Goal: Complete application form

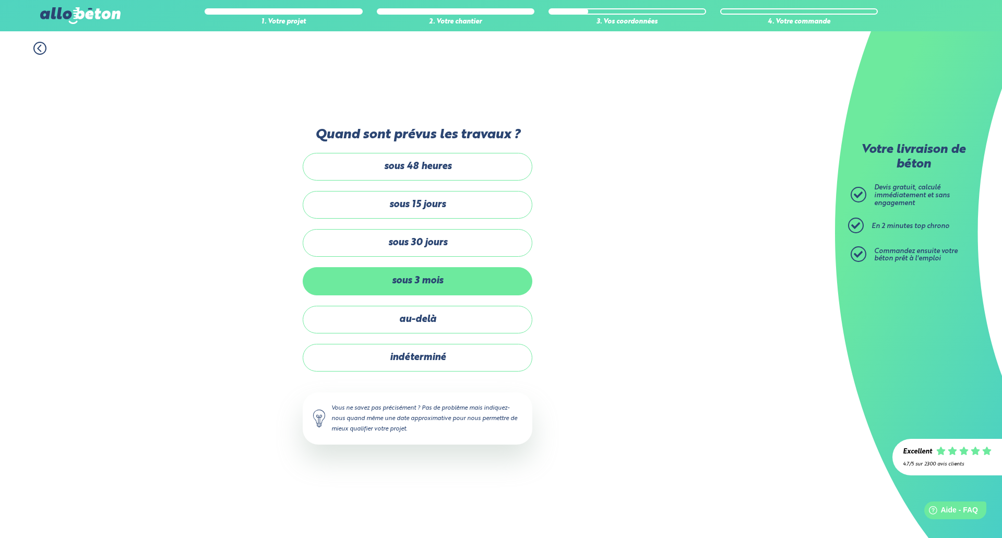
click at [451, 275] on label "sous 3 mois" at bounding box center [418, 281] width 230 height 28
click at [0, 0] on input "sous 3 mois" at bounding box center [0, 0] width 0 height 0
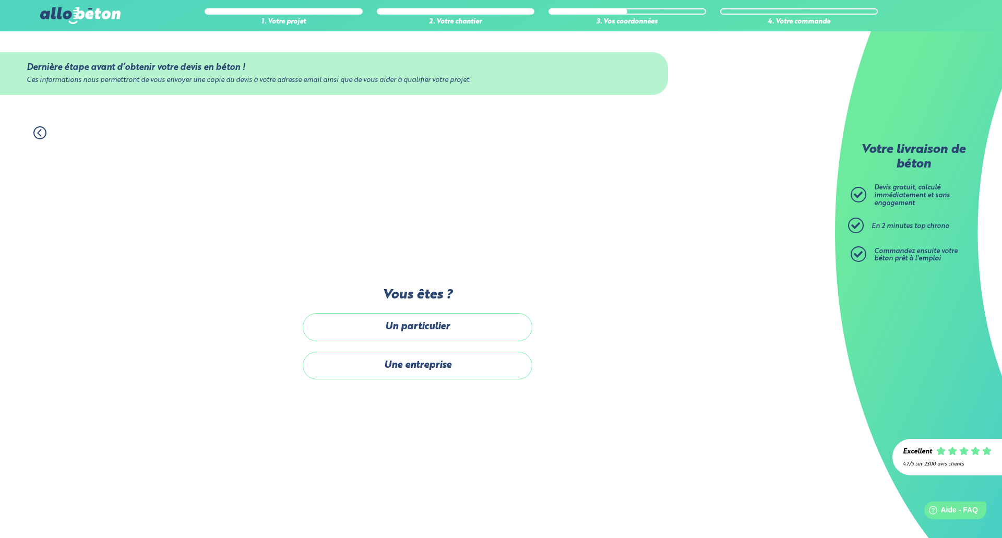
click at [487, 329] on label "Un particulier" at bounding box center [418, 327] width 230 height 28
click at [0, 0] on input "Un particulier" at bounding box center [0, 0] width 0 height 0
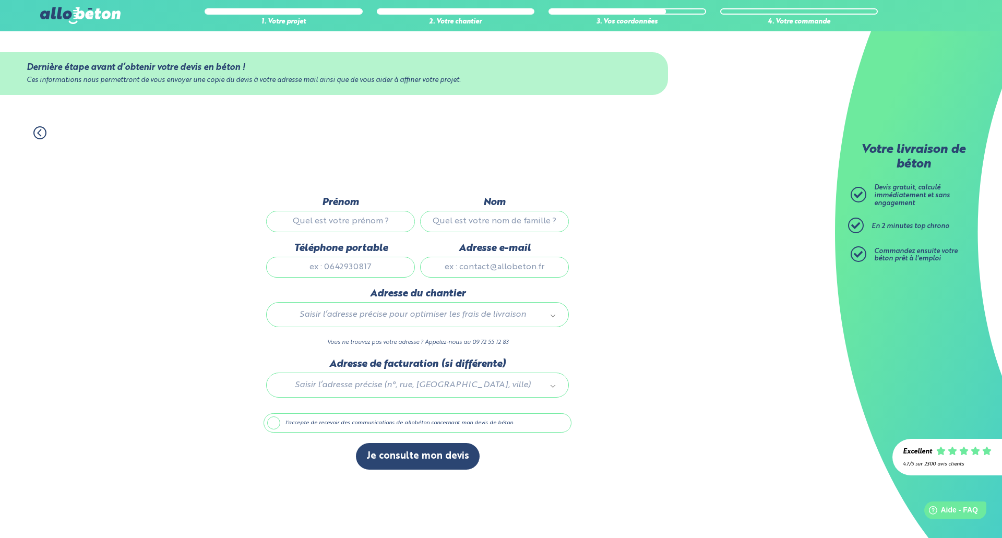
click at [364, 222] on input "Prénom" at bounding box center [340, 221] width 149 height 21
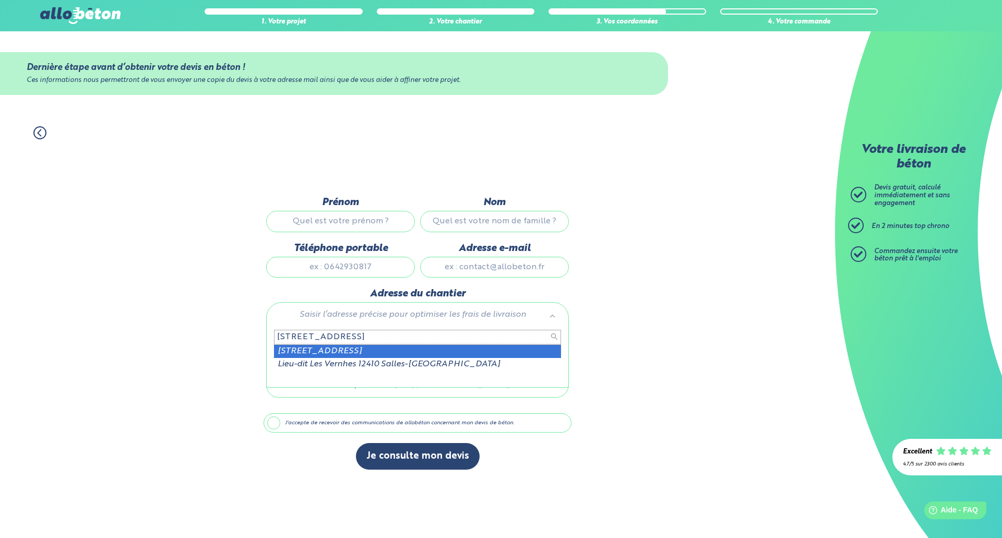
type input "[STREET_ADDRESS]"
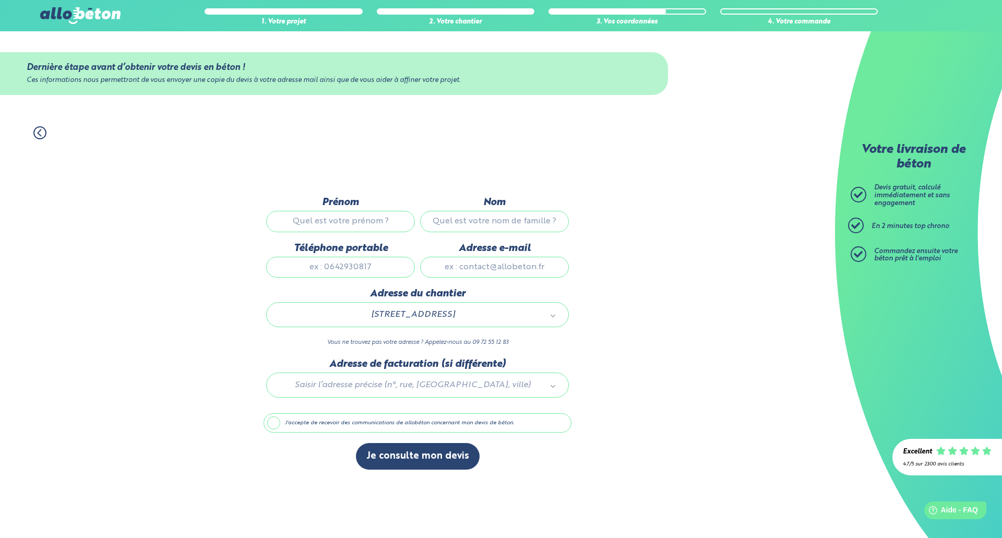
click at [392, 390] on div at bounding box center [418, 384] width 308 height 50
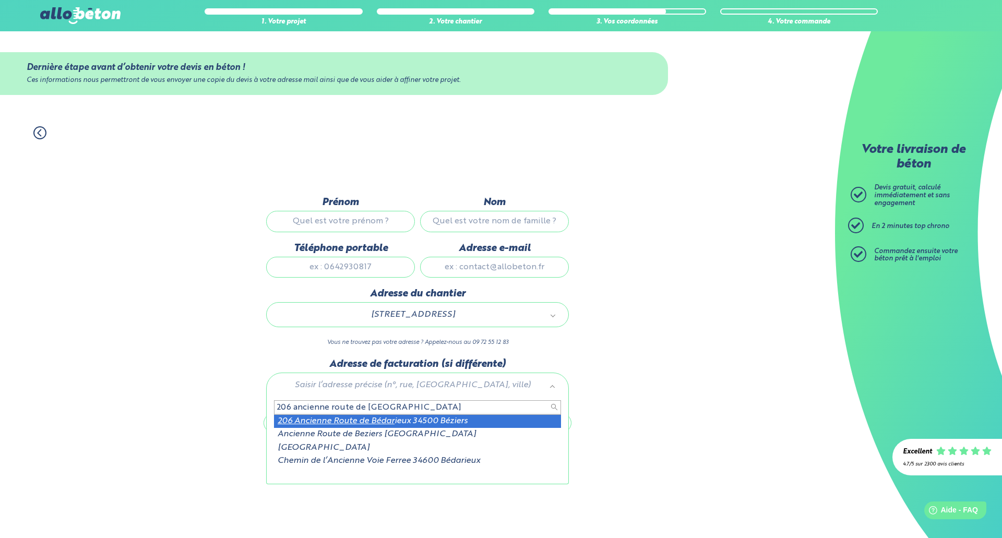
type input "206 ancienne route de [GEOGRAPHIC_DATA]"
drag, startPoint x: 458, startPoint y: 419, endPoint x: 439, endPoint y: 412, distance: 20.2
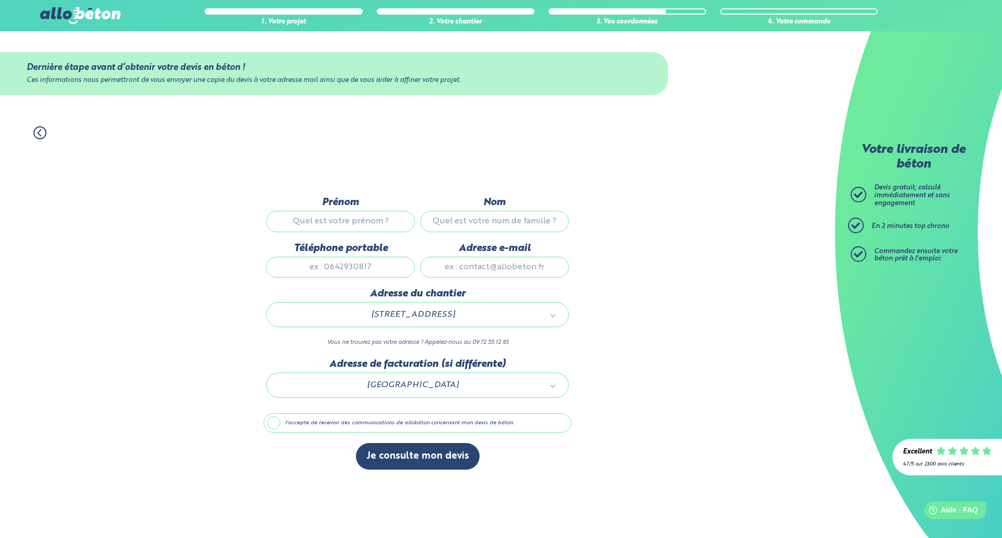
click at [333, 222] on input "Prénom" at bounding box center [340, 221] width 149 height 21
type input "[PERSON_NAME]"
click at [470, 229] on input "Nom" at bounding box center [494, 221] width 149 height 21
type input "caranchini"
click at [383, 263] on input "Téléphone portable" at bounding box center [340, 267] width 149 height 21
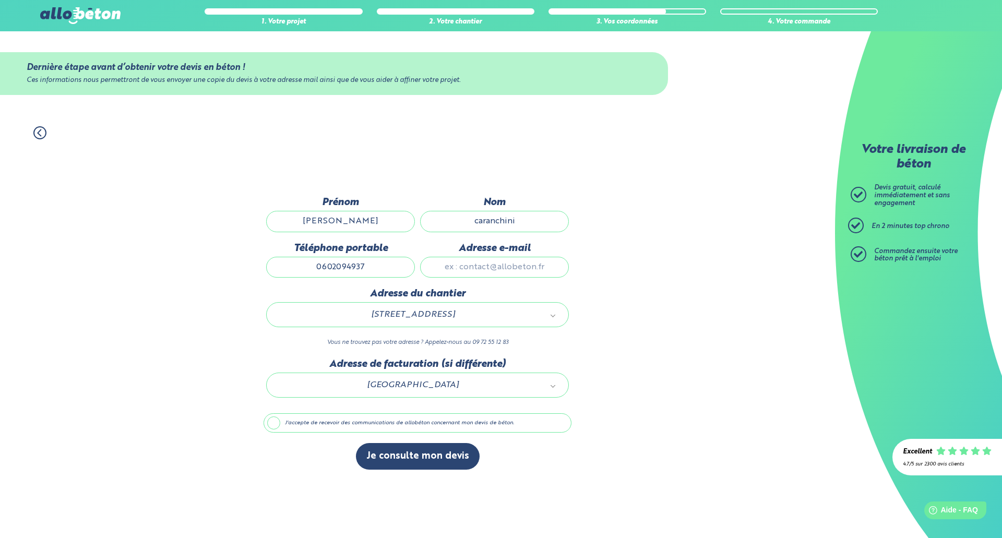
type input "0602094937"
click at [472, 274] on input "Adresse e-mail" at bounding box center [494, 267] width 149 height 21
type input "[PERSON_NAME][EMAIL_ADDRESS][DOMAIN_NAME]"
click at [314, 428] on label "J'accepte de recevoir des communications de allobéton concernant mon devis de b…" at bounding box center [418, 423] width 308 height 20
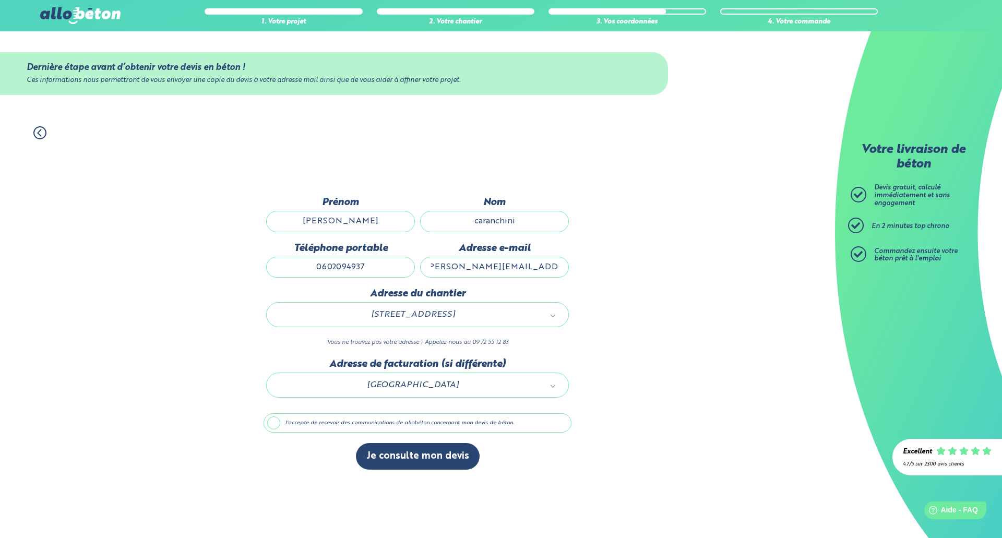
click at [0, 0] on input "J'accepte de recevoir des communications de allobéton concernant mon devis de b…" at bounding box center [0, 0] width 0 height 0
click at [363, 425] on label "J'accepte de recevoir des communications de allobéton concernant mon devis de b…" at bounding box center [418, 423] width 308 height 20
click at [0, 0] on input "J'accepte de recevoir des communications de allobéton concernant mon devis de b…" at bounding box center [0, 0] width 0 height 0
click at [406, 459] on button "Je consulte mon devis" at bounding box center [418, 456] width 124 height 27
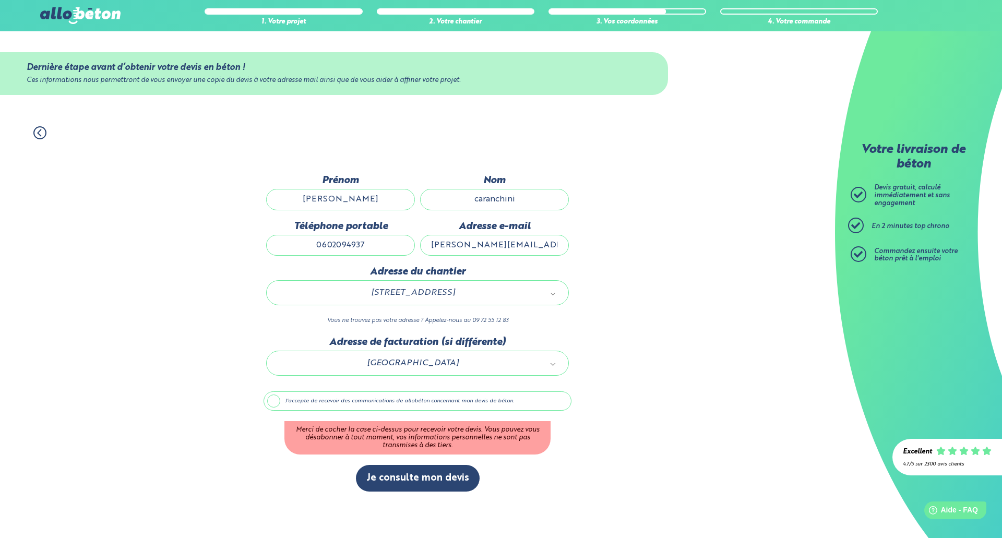
click at [330, 397] on label "J'accepte de recevoir des communications de allobéton concernant mon devis de b…" at bounding box center [418, 402] width 308 height 20
click at [0, 0] on input "J'accepte de recevoir des communications de allobéton concernant mon devis de b…" at bounding box center [0, 0] width 0 height 0
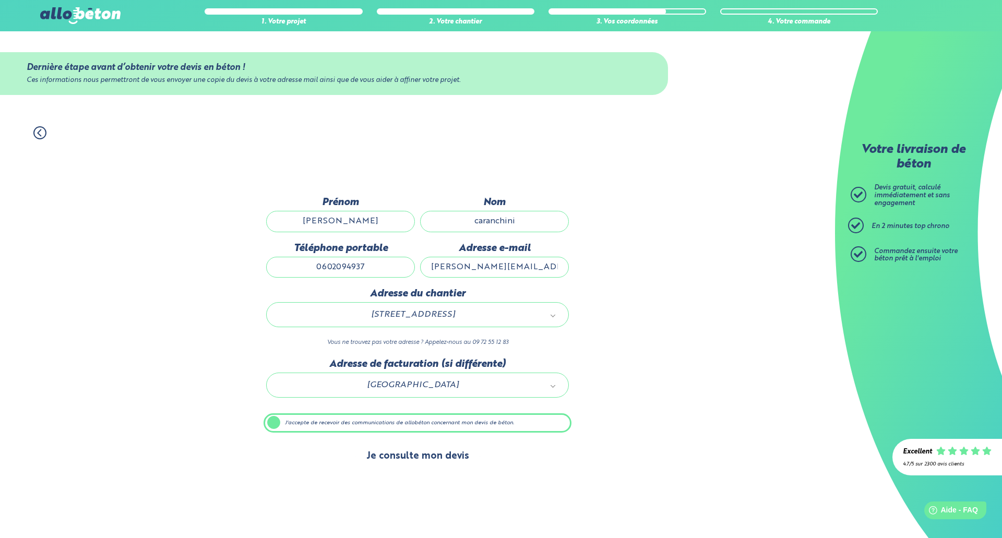
click at [407, 456] on button "Je consulte mon devis" at bounding box center [418, 456] width 124 height 27
